Goal: Find specific page/section: Find specific page/section

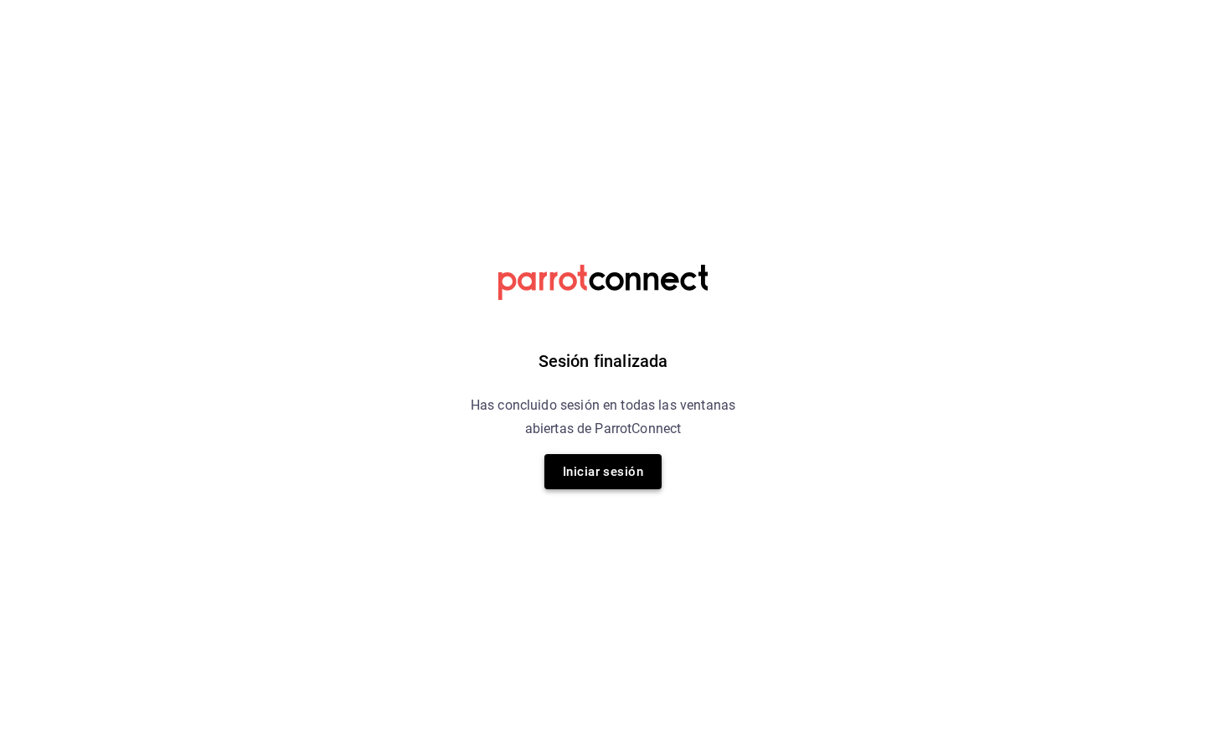
click at [589, 472] on button "Iniciar sesión" at bounding box center [602, 471] width 117 height 35
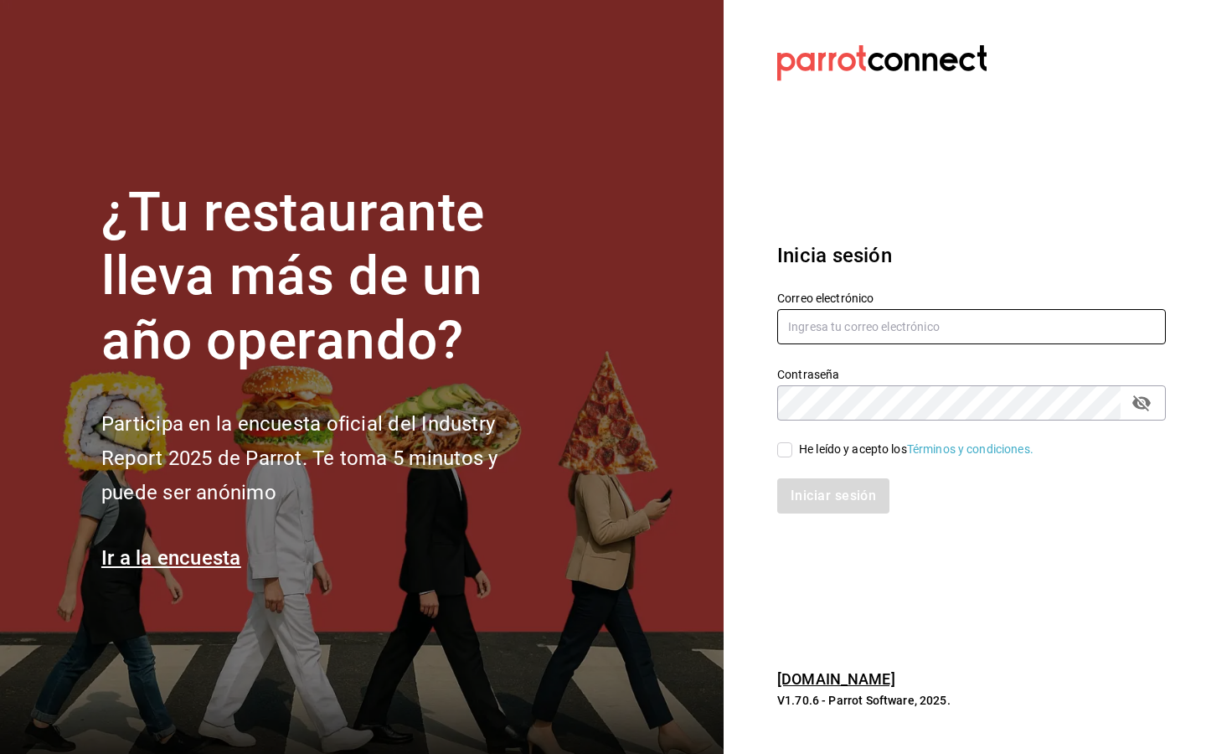
type input "melissacotalopez@gmail.com"
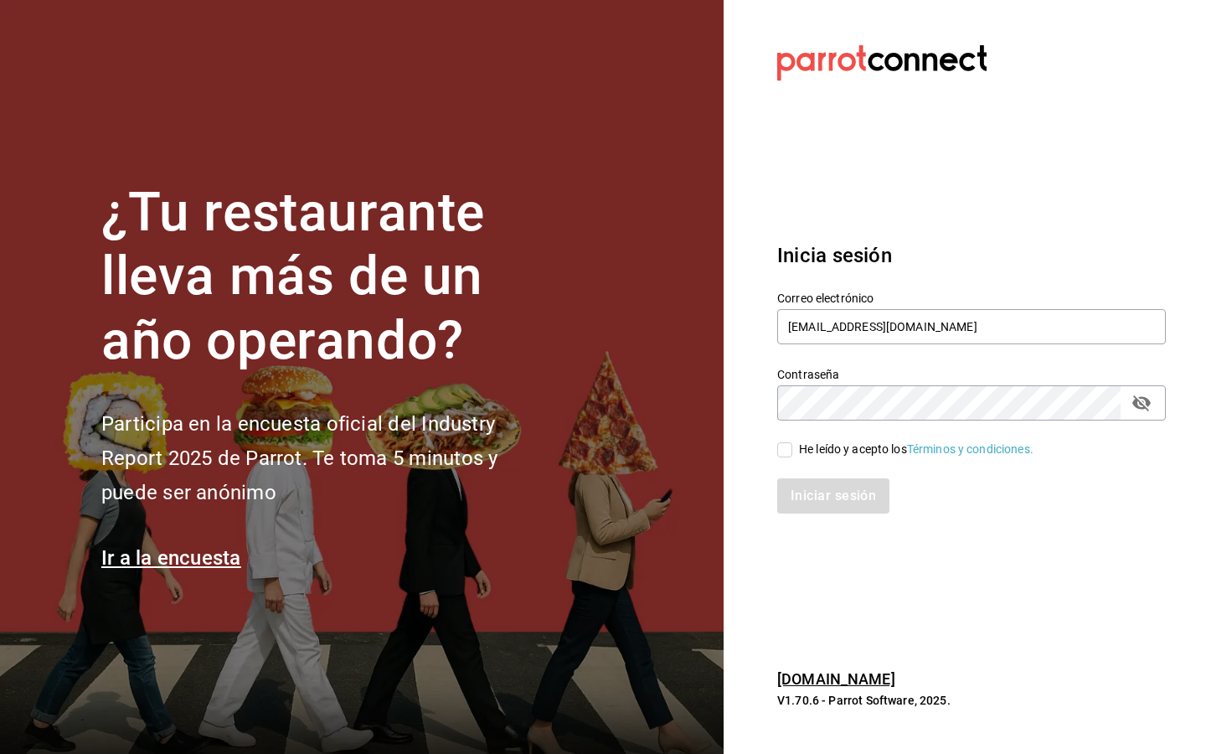
click at [813, 441] on div "He leído y acepto los Términos y condiciones." at bounding box center [916, 449] width 234 height 18
click at [792, 442] on input "He leído y acepto los Términos y condiciones." at bounding box center [784, 449] width 15 height 15
checkbox input "true"
click at [797, 486] on button "Iniciar sesión" at bounding box center [834, 495] width 114 height 35
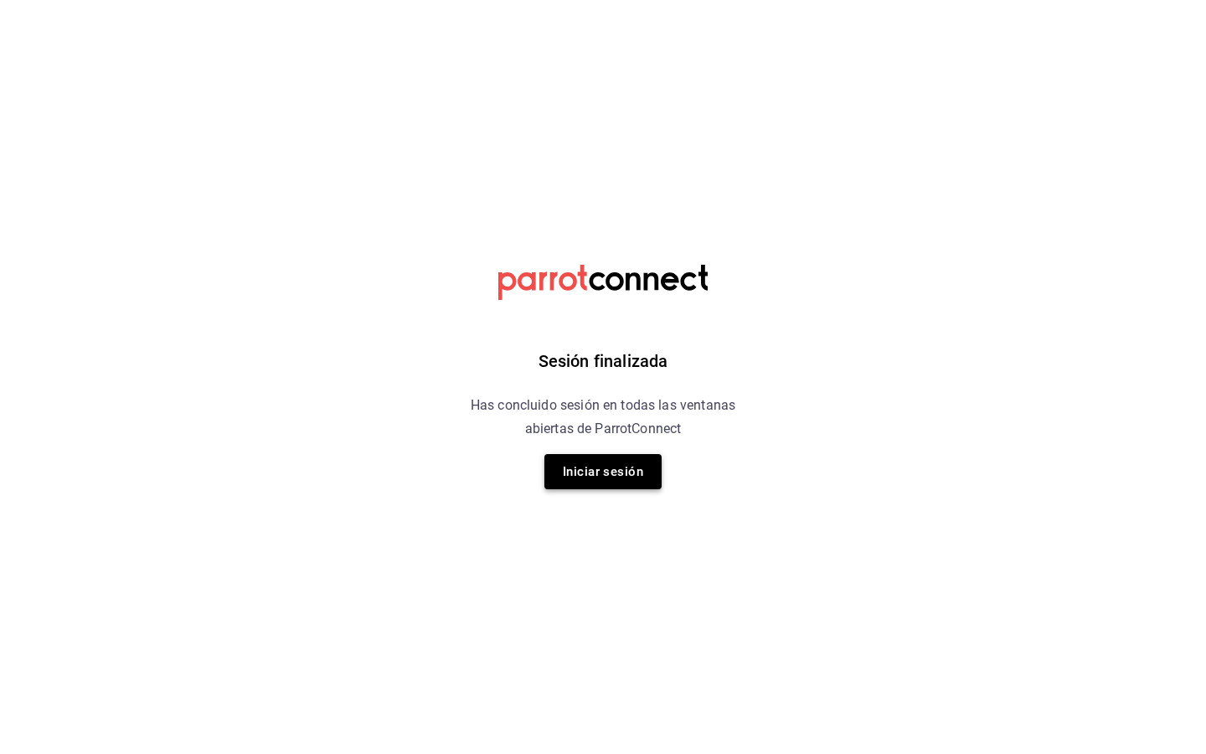
click at [624, 468] on button "Iniciar sesión" at bounding box center [602, 471] width 117 height 35
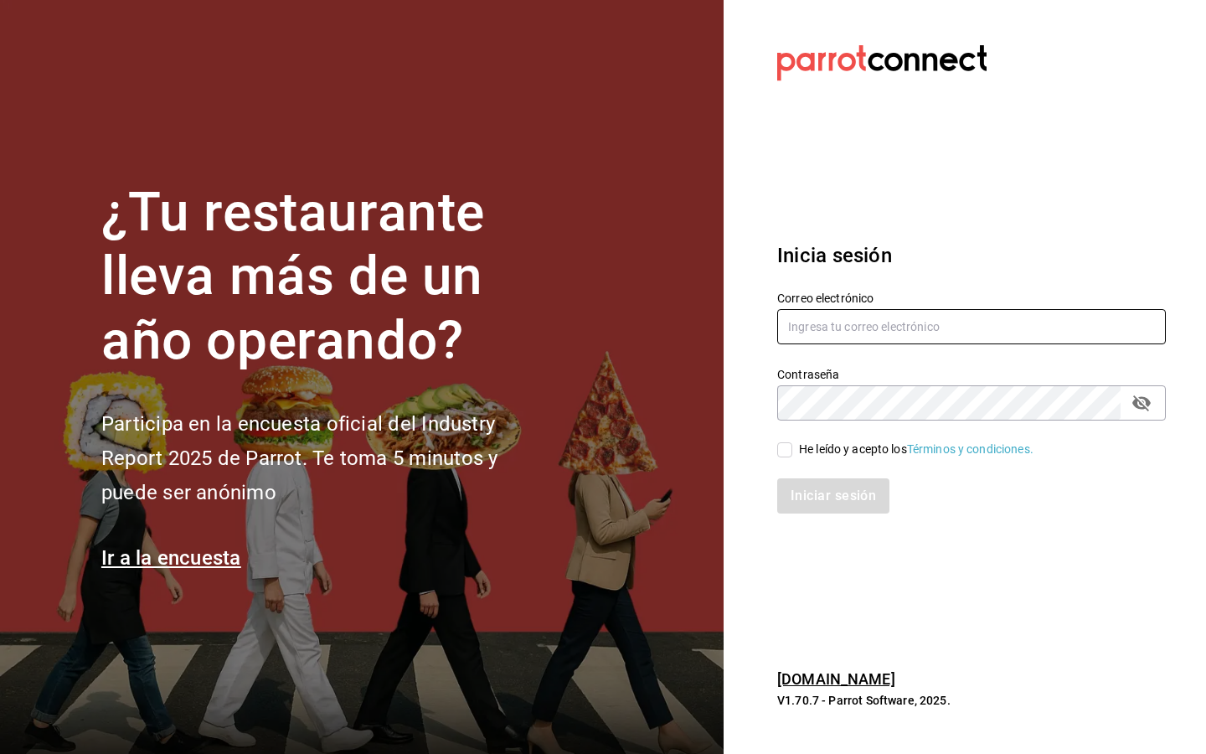
type input "melissacotalopez@gmail.com"
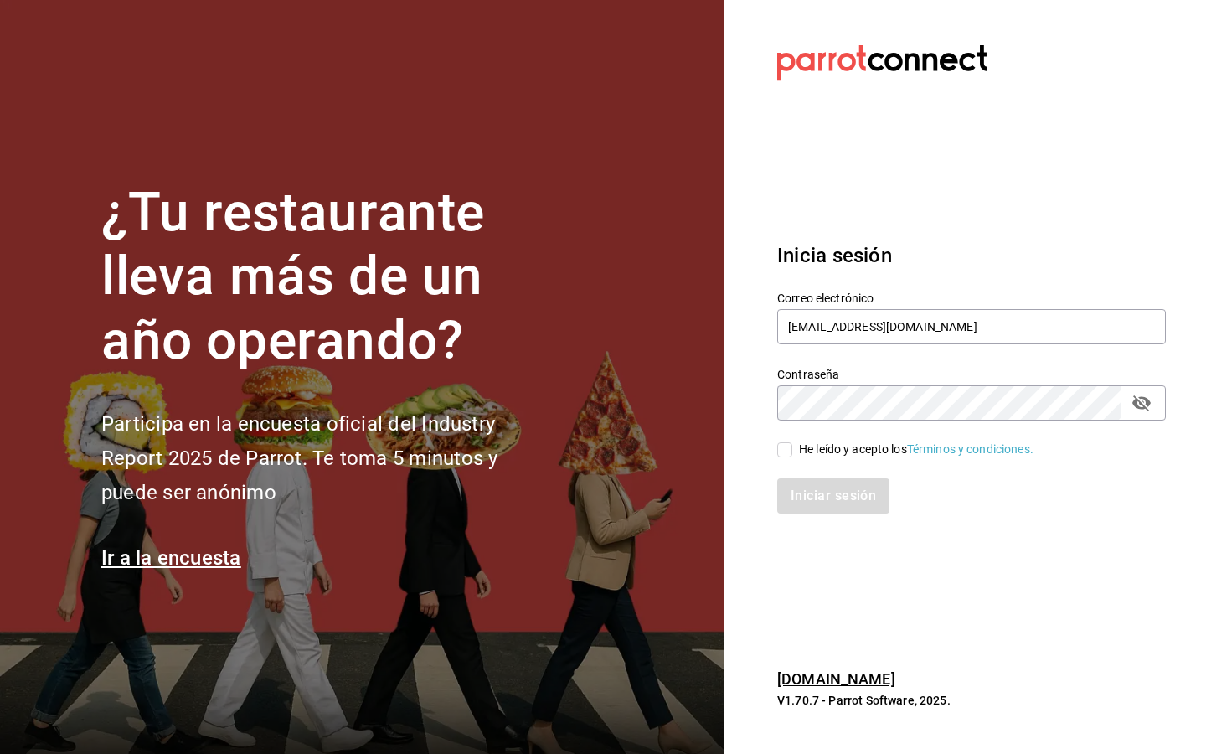
click at [796, 453] on span "He leído y acepto los Términos y condiciones." at bounding box center [912, 449] width 241 height 18
click at [792, 453] on input "He leído y acepto los Términos y condiciones." at bounding box center [784, 449] width 15 height 15
checkbox input "true"
click at [806, 487] on button "Iniciar sesión" at bounding box center [834, 495] width 114 height 35
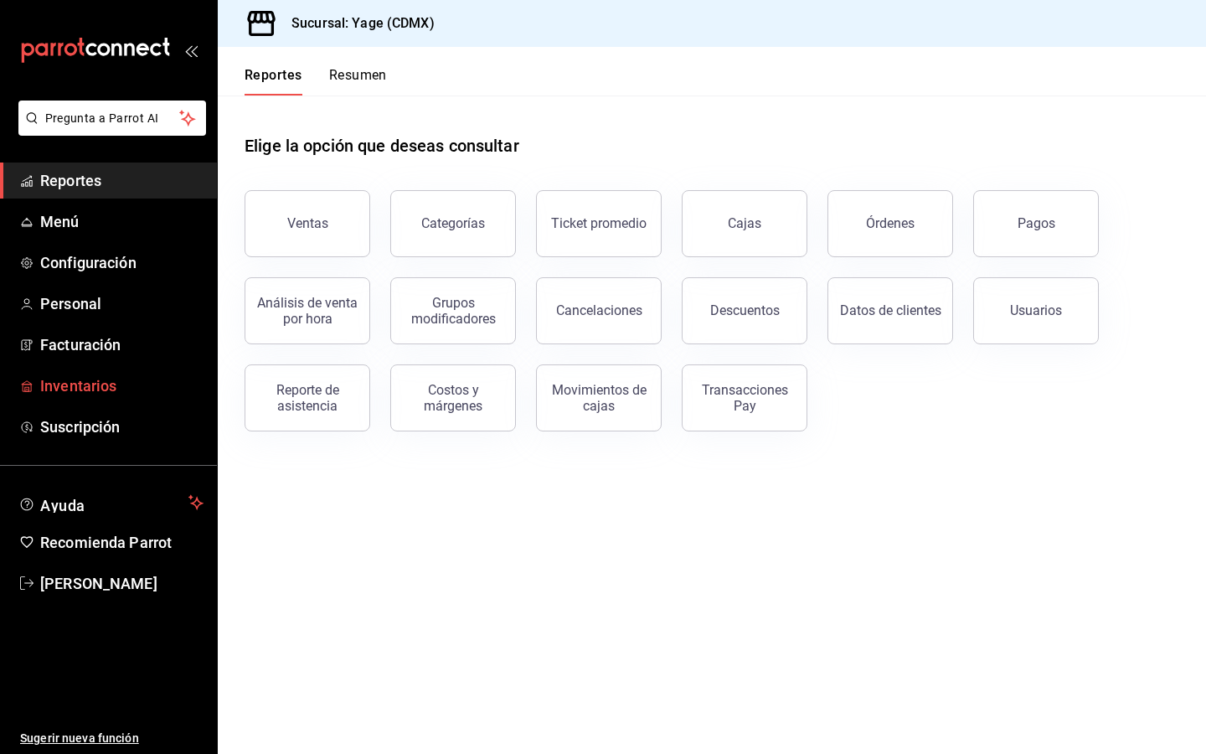
click at [82, 399] on link "Inventarios" at bounding box center [108, 386] width 217 height 36
